Goal: Use online tool/utility: Utilize a website feature to perform a specific function

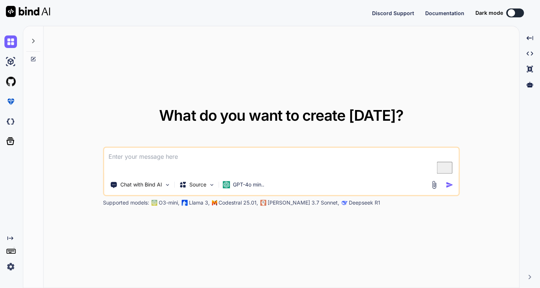
type textarea "x"
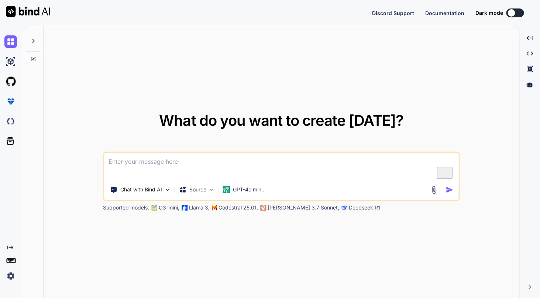
click at [222, 168] on textarea "To enrich screen reader interactions, please activate Accessibility in Grammarl…" at bounding box center [281, 166] width 354 height 27
click at [159, 166] on textarea "To enrich screen reader interactions, please activate Accessibility in Grammarl…" at bounding box center [281, 166] width 354 height 27
paste textarea "Create a [PERSON_NAME]-style kanban board with draggable task cards, multiple c…"
type textarea "Create a [PERSON_NAME]-style kanban board with draggable task cards, multiple c…"
type textarea "x"
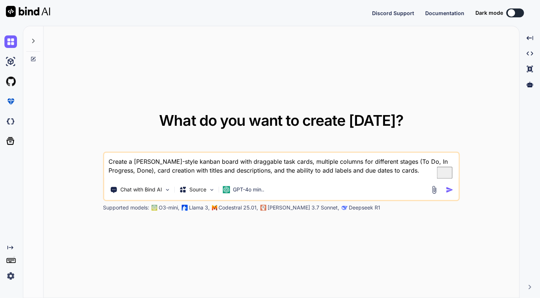
click at [159, 166] on textarea "Create a [PERSON_NAME]-style kanban board with draggable task cards, multiple c…" at bounding box center [281, 166] width 354 height 27
type textarea "Create a [PERSON_NAME]-style kanban board with draggable task cards, multiple c…"
type textarea "x"
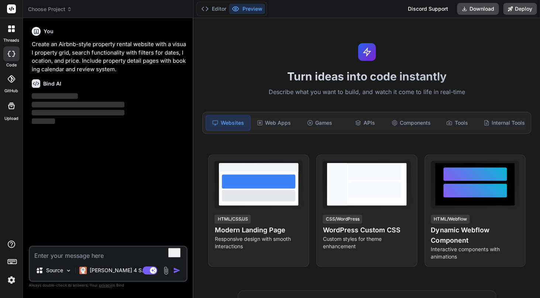
click at [104, 257] on textarea "To enrich screen reader interactions, please activate Accessibility in Grammarl…" at bounding box center [108, 253] width 156 height 13
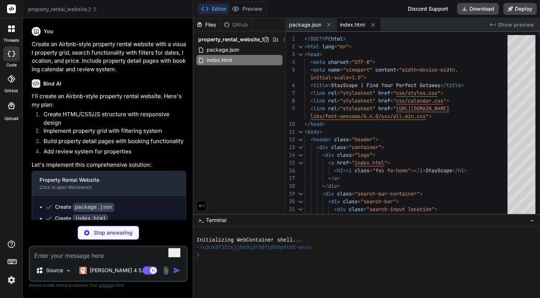
click at [100, 233] on p "Stop answering" at bounding box center [113, 232] width 39 height 7
type textarea "x"
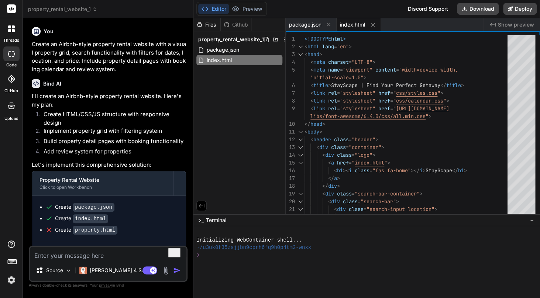
scroll to position [14, 0]
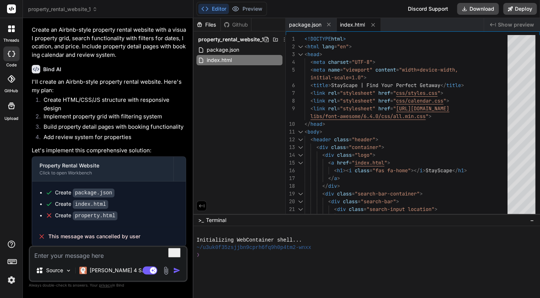
click at [98, 259] on textarea "To enrich screen reader interactions, please activate Accessibility in Grammarl…" at bounding box center [108, 253] width 156 height 13
click at [372, 24] on icon at bounding box center [373, 25] width 4 height 4
type textarea "} }"
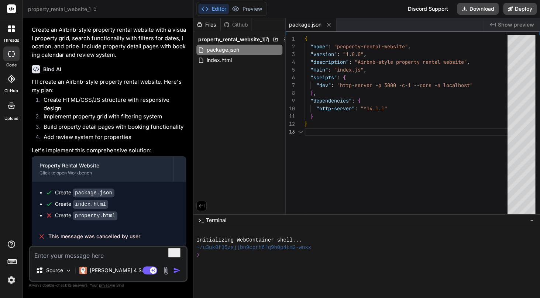
scroll to position [15, 0]
click at [326, 26] on icon at bounding box center [328, 25] width 6 height 6
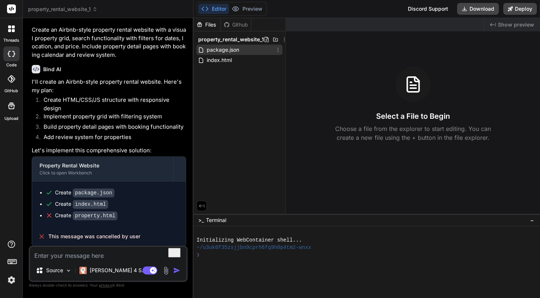
click at [279, 51] on icon at bounding box center [278, 50] width 6 height 6
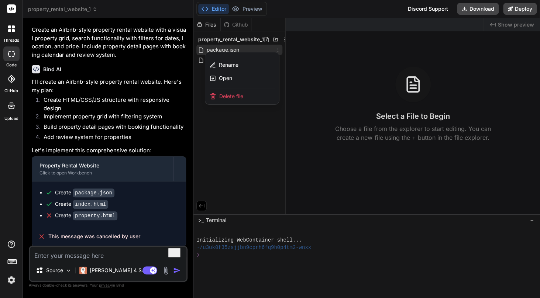
click at [282, 41] on div at bounding box center [366, 158] width 346 height 280
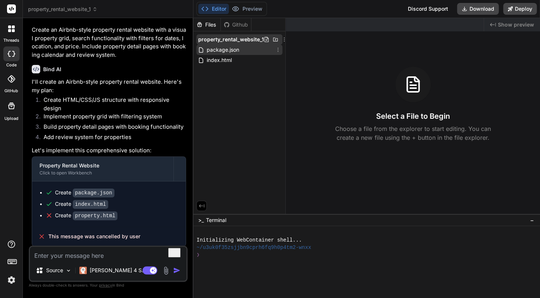
click at [284, 41] on icon at bounding box center [284, 40] width 6 height 6
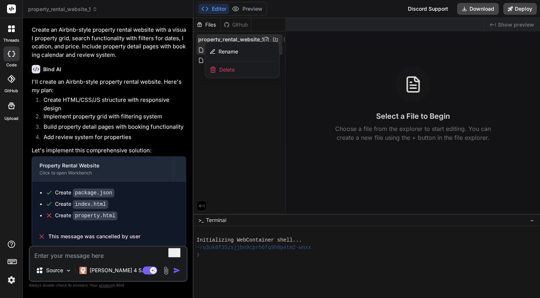
click at [228, 72] on span "Delete" at bounding box center [226, 69] width 15 height 7
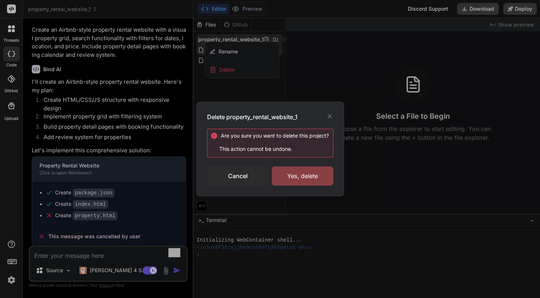
click at [310, 178] on div "Yes, delete" at bounding box center [302, 175] width 62 height 19
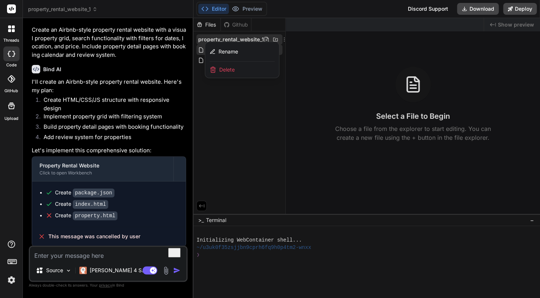
click at [227, 72] on span "Delete" at bounding box center [226, 69] width 15 height 7
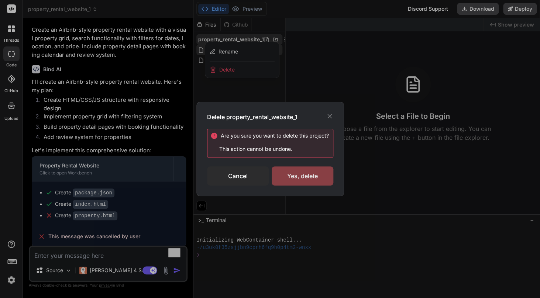
click at [307, 178] on div "Yes, delete" at bounding box center [302, 175] width 62 height 19
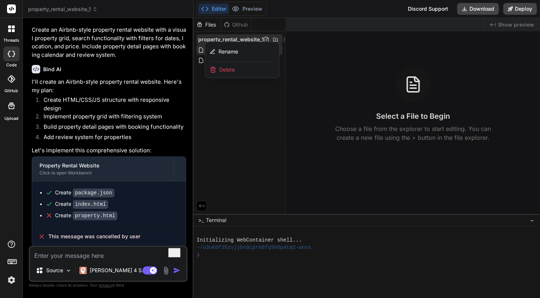
type textarea "x"
